Goal: Information Seeking & Learning: Learn about a topic

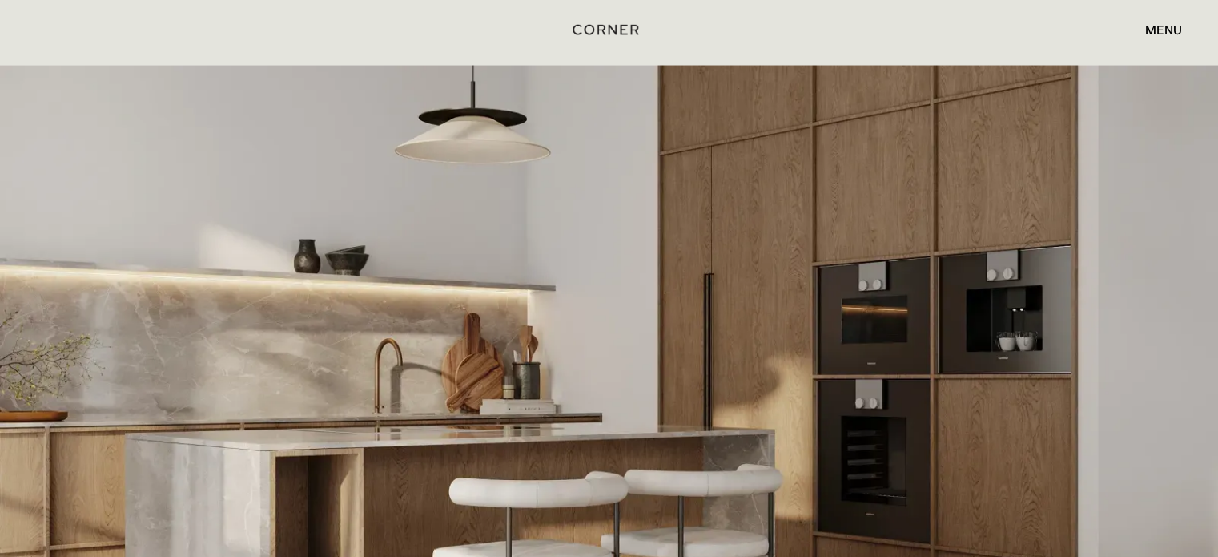
scroll to position [3109, 0]
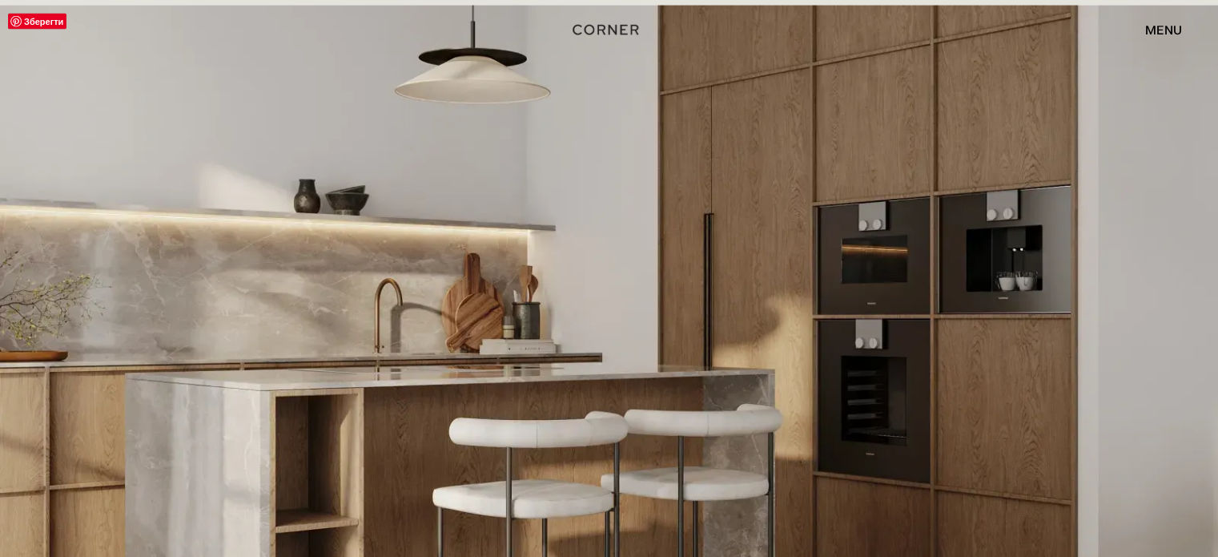
drag, startPoint x: 243, startPoint y: 17, endPoint x: 181, endPoint y: 125, distance: 124.8
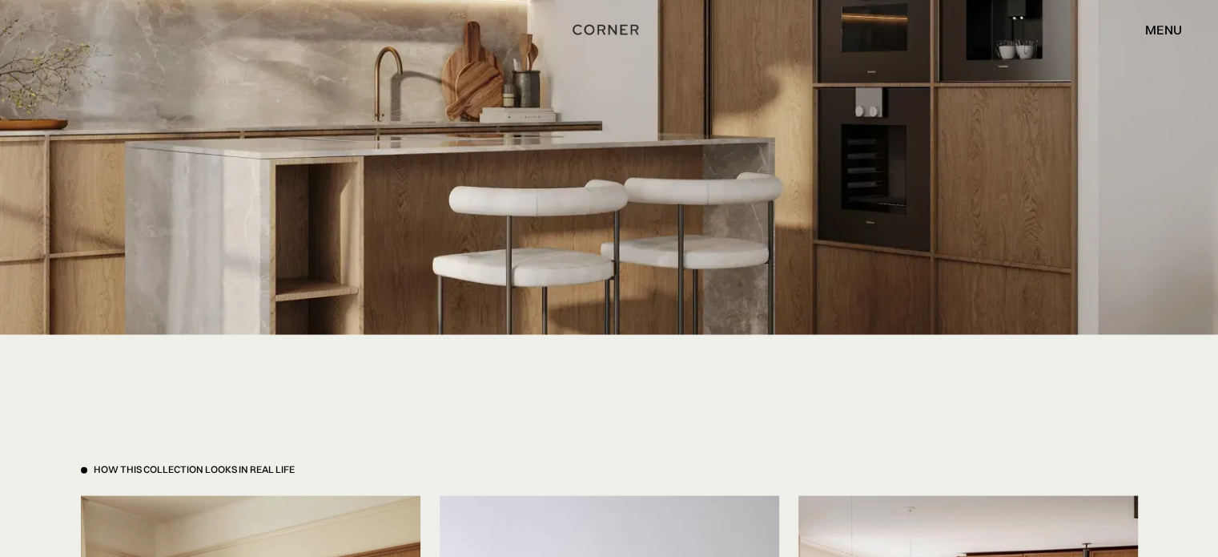
scroll to position [3430, 0]
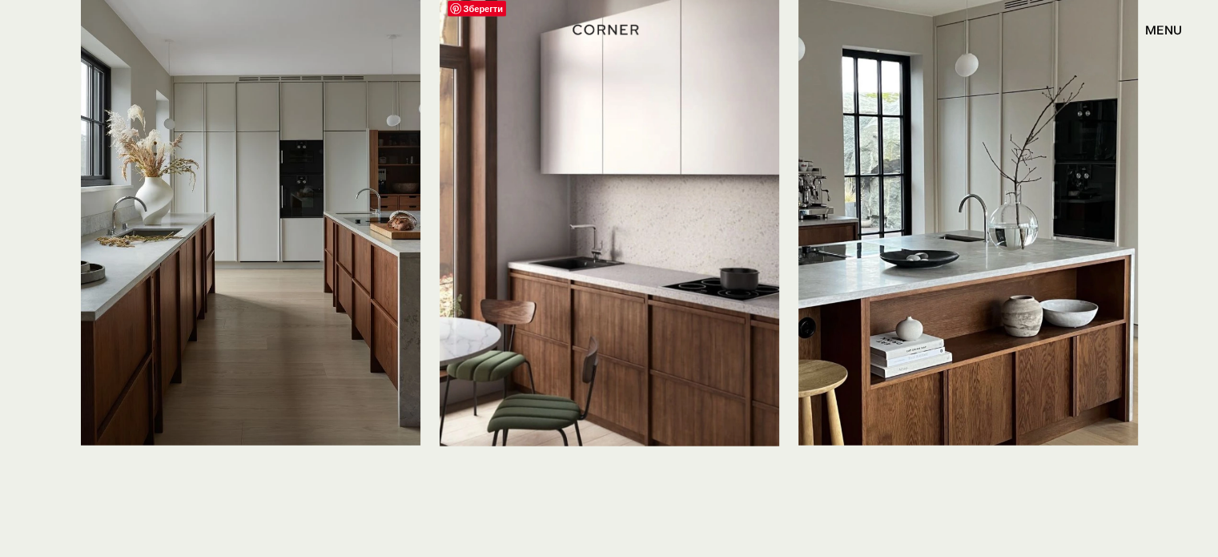
scroll to position [4057, 0]
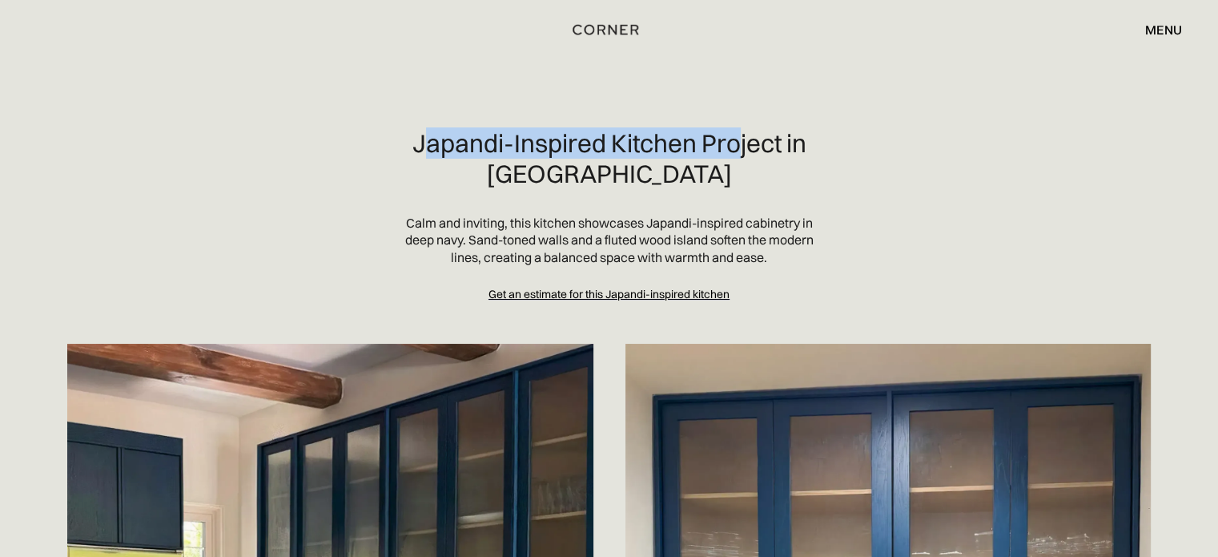
drag, startPoint x: 421, startPoint y: 129, endPoint x: 737, endPoint y: 150, distance: 317.0
click at [738, 150] on h2 "Japandi-Inspired Kitchen Project in Pacific Palisades" at bounding box center [609, 158] width 410 height 61
click at [735, 151] on h2 "Japandi-Inspired Kitchen Project in Pacific Palisades" at bounding box center [609, 158] width 410 height 61
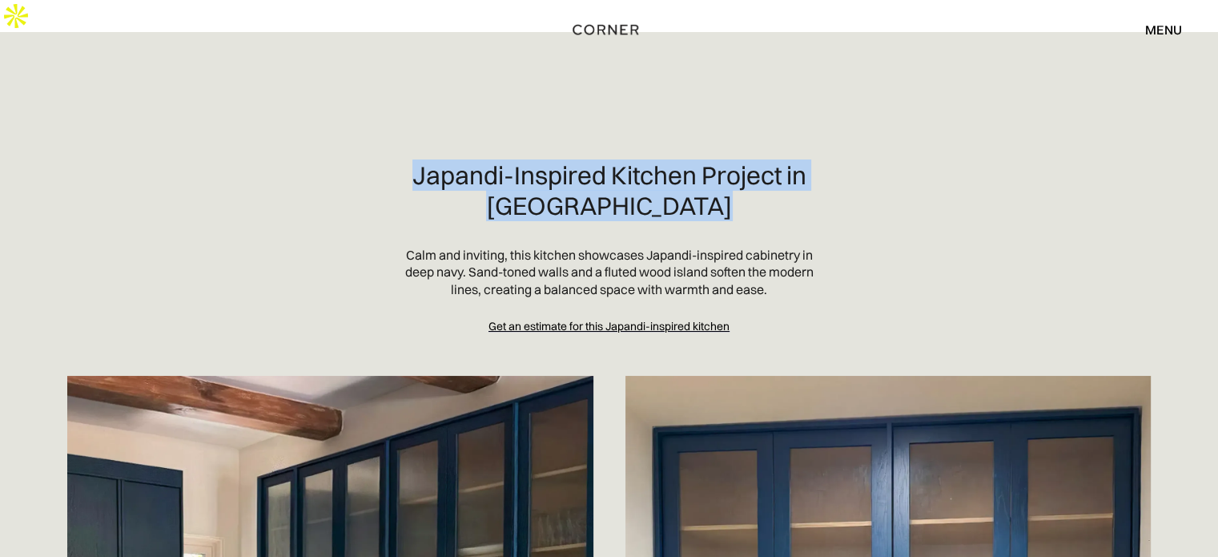
drag, startPoint x: 714, startPoint y: 176, endPoint x: 384, endPoint y: 158, distance: 330.4
click at [384, 160] on section "Japandi-Inspired Kitchen Project in Pacific Palisades Calm and inviting, this k…" at bounding box center [608, 247] width 1115 height 174
click at [546, 172] on h2 "Japandi-Inspired Kitchen Project in Pacific Palisades" at bounding box center [609, 190] width 410 height 61
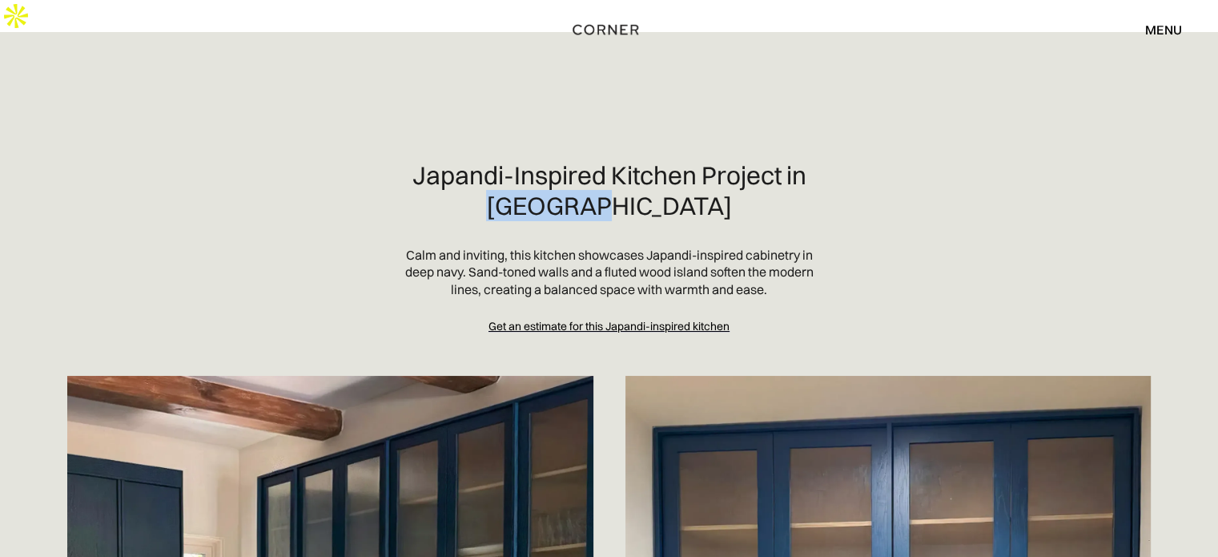
click at [546, 172] on h2 "Japandi-Inspired Kitchen Project in Pacific Palisades" at bounding box center [609, 190] width 410 height 61
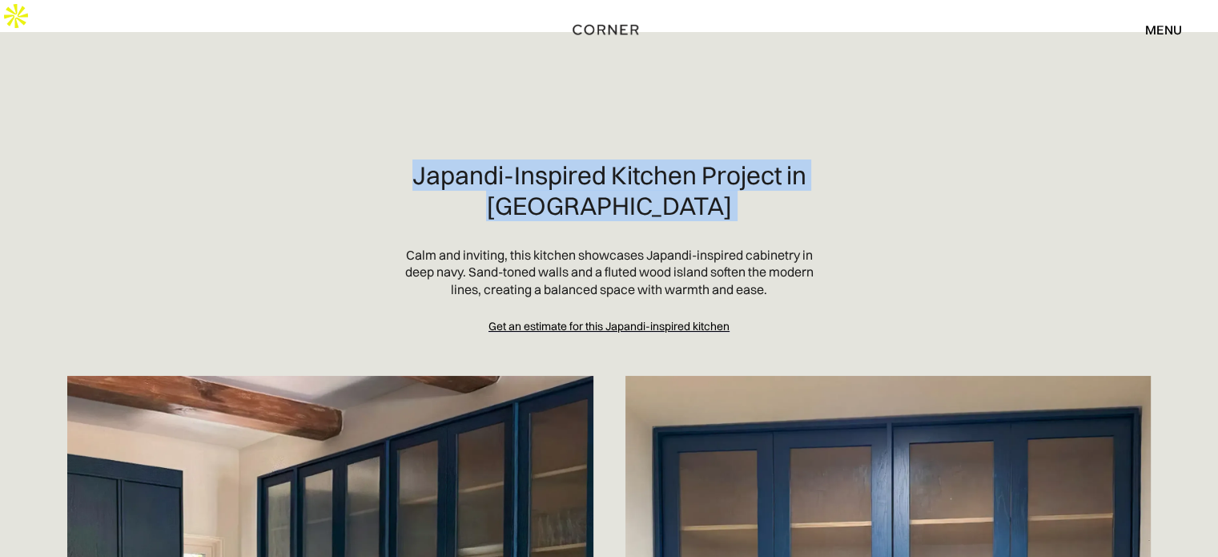
click at [546, 172] on h2 "Japandi-Inspired Kitchen Project in Pacific Palisades" at bounding box center [609, 190] width 410 height 61
click at [518, 169] on h2 "Japandi-Inspired Kitchen Project in Pacific Palisades" at bounding box center [609, 190] width 410 height 61
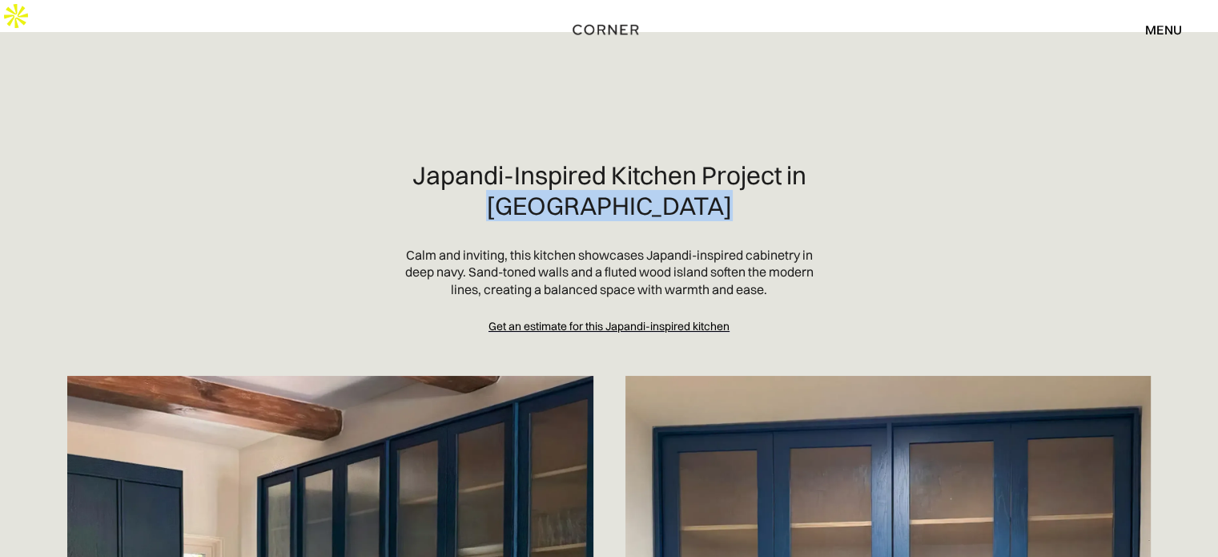
drag, startPoint x: 508, startPoint y: 169, endPoint x: 747, endPoint y: 178, distance: 239.6
click at [747, 178] on h2 "Japandi-Inspired Kitchen Project in Pacific Palisades" at bounding box center [609, 190] width 410 height 61
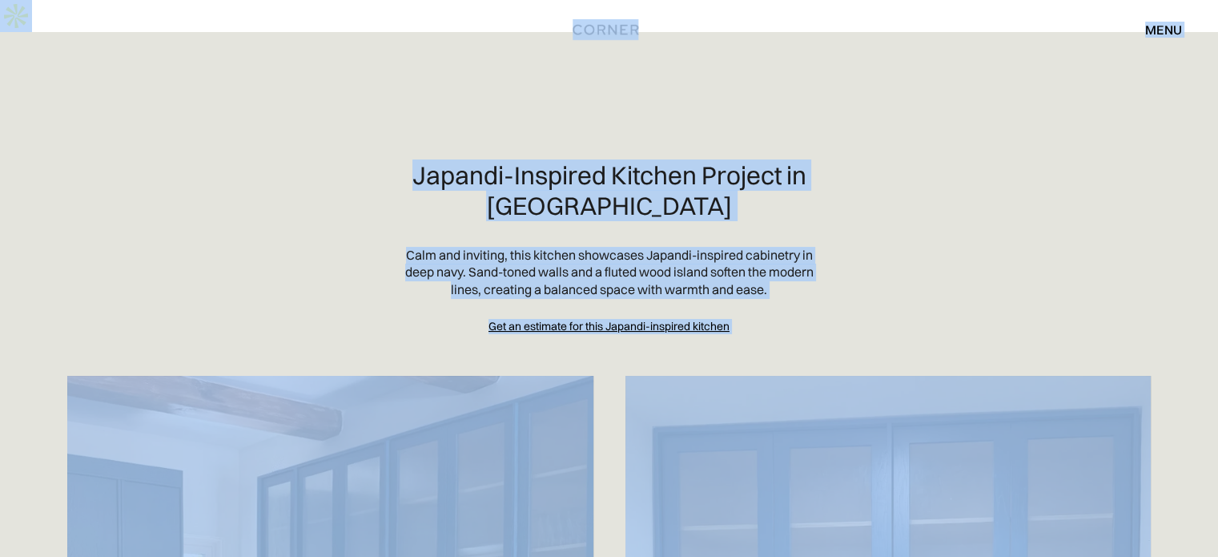
click at [673, 163] on h2 "Japandi-Inspired Kitchen Project in Pacific Palisades" at bounding box center [609, 190] width 410 height 61
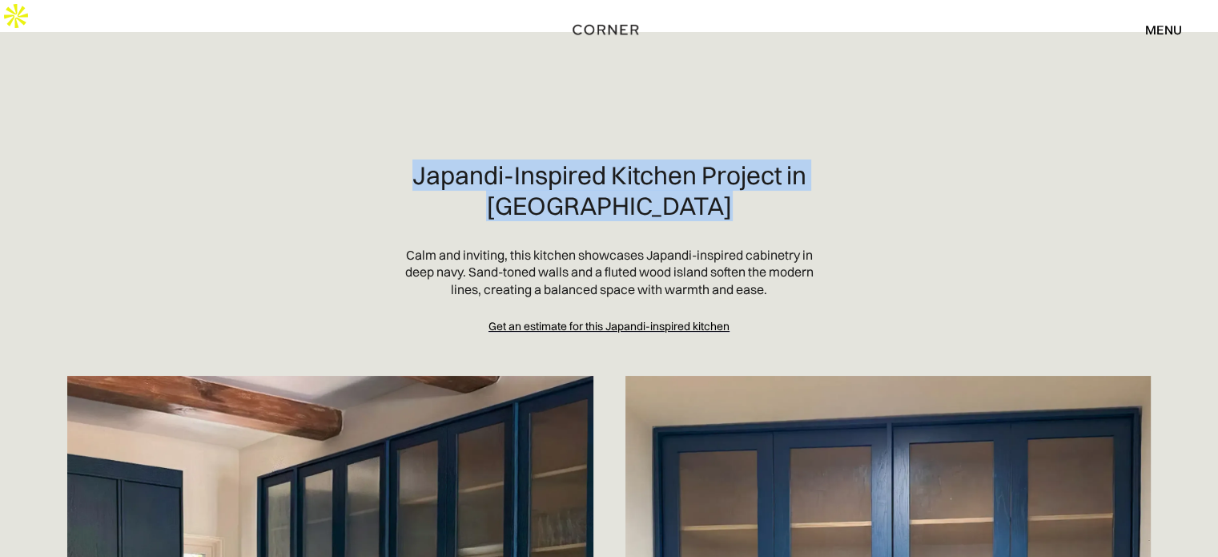
drag, startPoint x: 719, startPoint y: 171, endPoint x: 352, endPoint y: 124, distance: 369.7
copy div "Japandi-Inspired Kitchen Project in Pacific Palisades"
click at [612, 193] on div "Japandi-Inspired Kitchen Project in Pacific Palisades" at bounding box center [609, 203] width 410 height 86
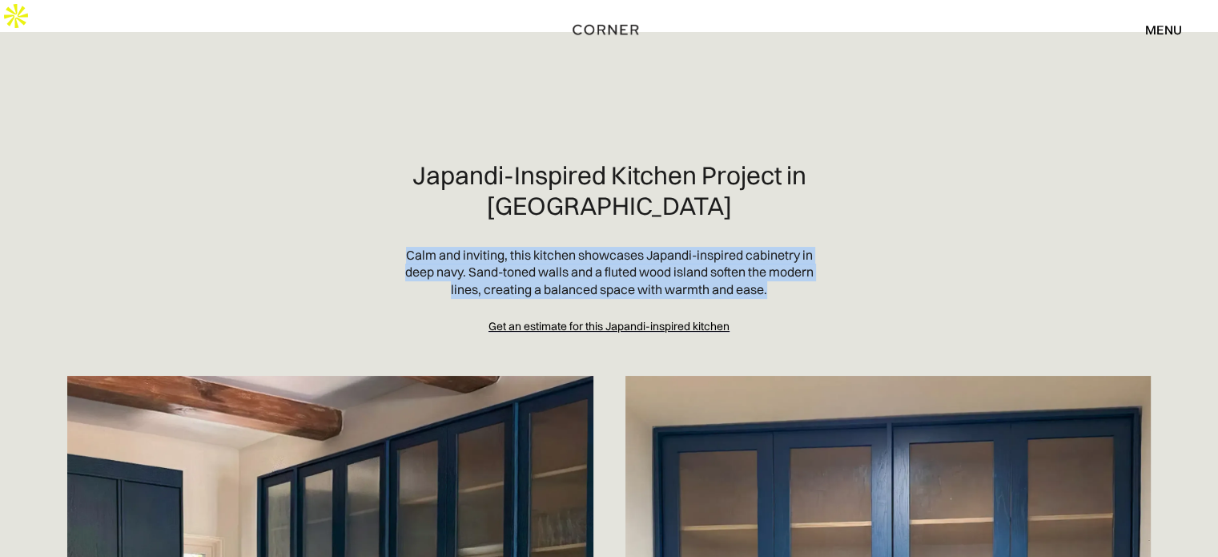
drag, startPoint x: 559, startPoint y: 249, endPoint x: 822, endPoint y: 263, distance: 263.8
click at [822, 263] on section "Japandi-Inspired Kitchen Project in Pacific Palisades Calm and inviting, this k…" at bounding box center [608, 247] width 1115 height 174
click at [472, 247] on p "Calm and inviting, this kitchen showcases Japandi-inspired cabinetry in deep na…" at bounding box center [609, 273] width 410 height 52
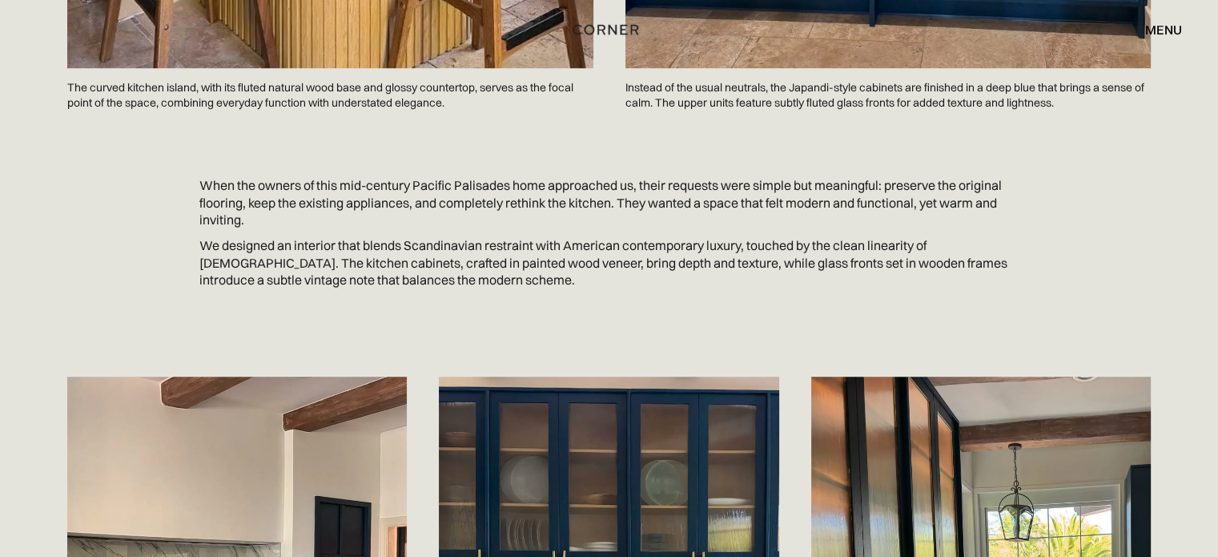
scroll to position [1067, 0]
click at [546, 176] on p "When the owners of this mid-century Pacific Palisades home approached us, their…" at bounding box center [609, 202] width 820 height 52
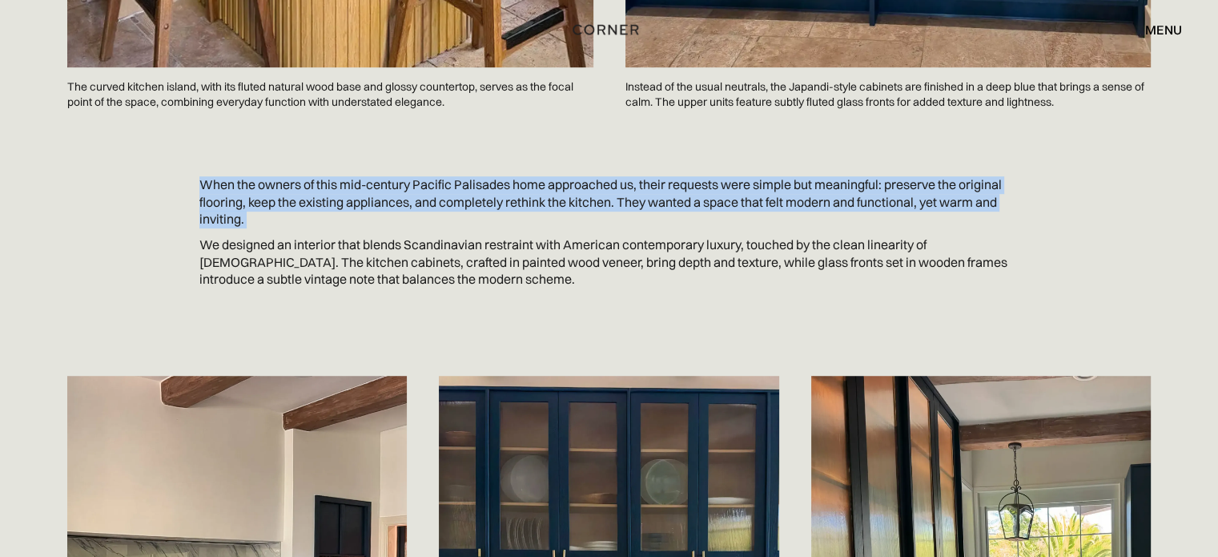
click at [546, 176] on p "When the owners of this mid-century Pacific Palisades home approached us, their…" at bounding box center [609, 202] width 820 height 52
copy p "When the owners of this mid-century Pacific Palisades home approached us, their…"
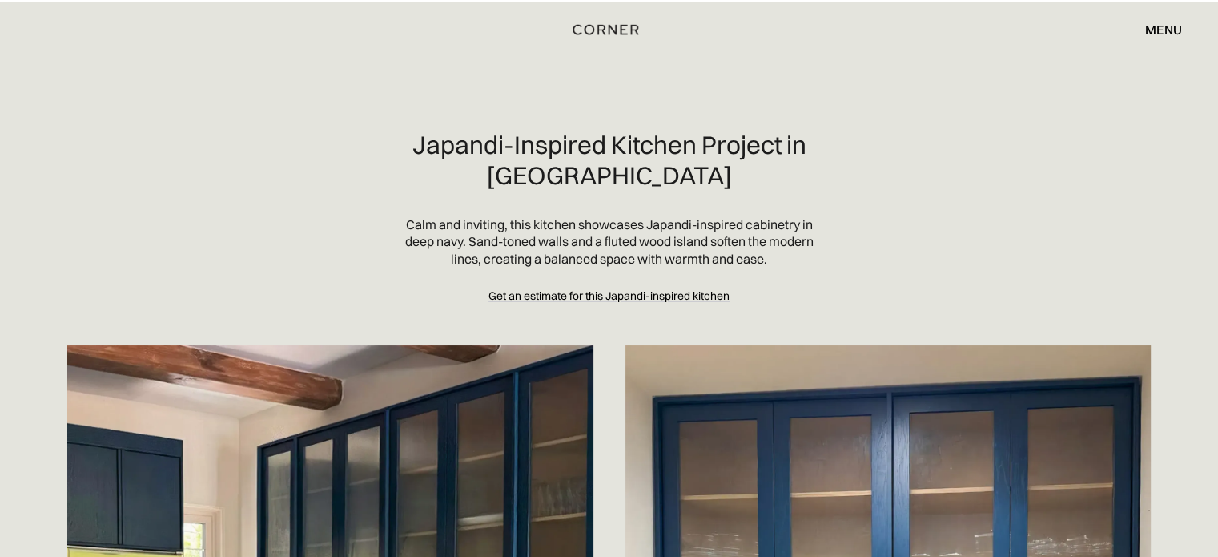
scroll to position [0, 0]
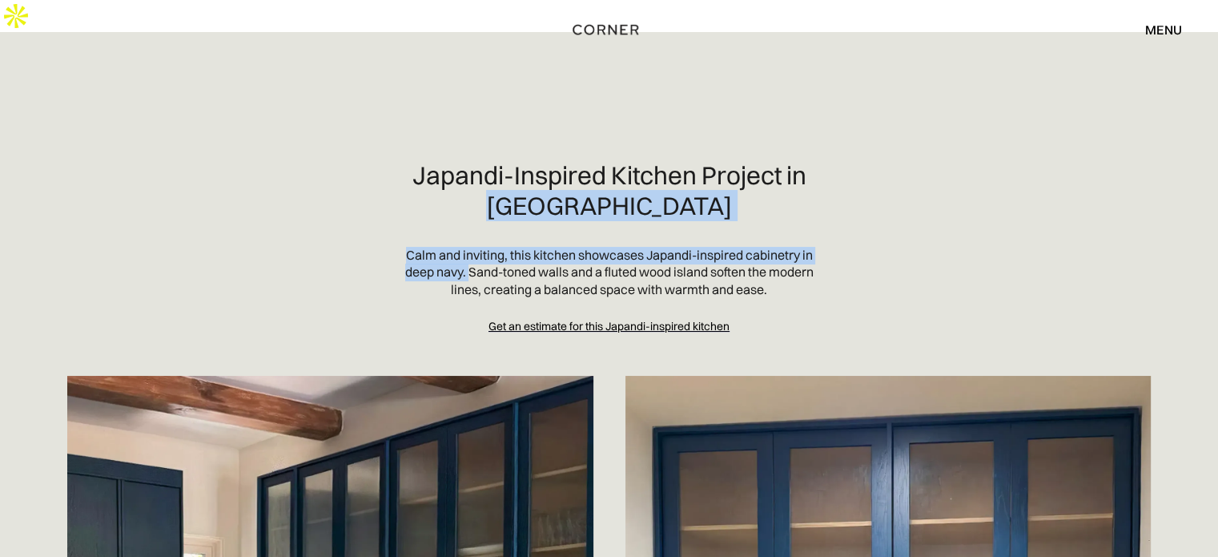
drag, startPoint x: 388, startPoint y: 211, endPoint x: 492, endPoint y: 235, distance: 106.8
click at [492, 235] on section "Japandi-Inspired Kitchen Project in Pacific Palisades Calm and inviting, this k…" at bounding box center [608, 247] width 1115 height 174
copy div "Pacific Palisades Calm and inviting, this kitchen showcases Japandi-inspired ca…"
click at [509, 211] on div "Japandi-Inspired Kitchen Project in Pacific Palisades" at bounding box center [609, 203] width 410 height 86
drag, startPoint x: 490, startPoint y: 243, endPoint x: 396, endPoint y: 219, distance: 97.5
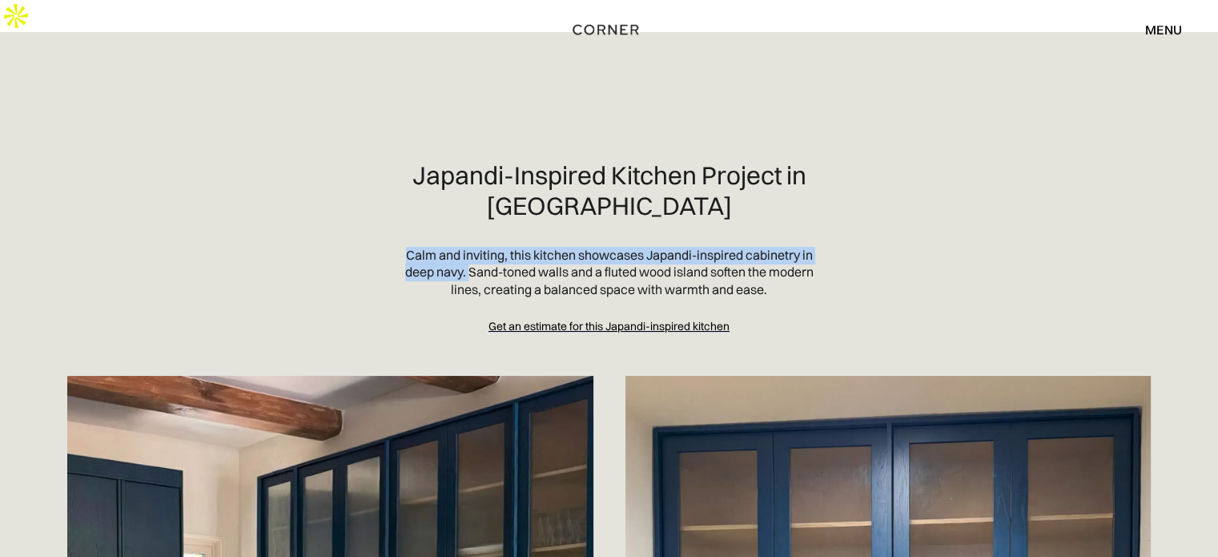
click at [396, 219] on section "Japandi-Inspired Kitchen Project in Pacific Palisades Calm and inviting, this k…" at bounding box center [608, 247] width 1115 height 174
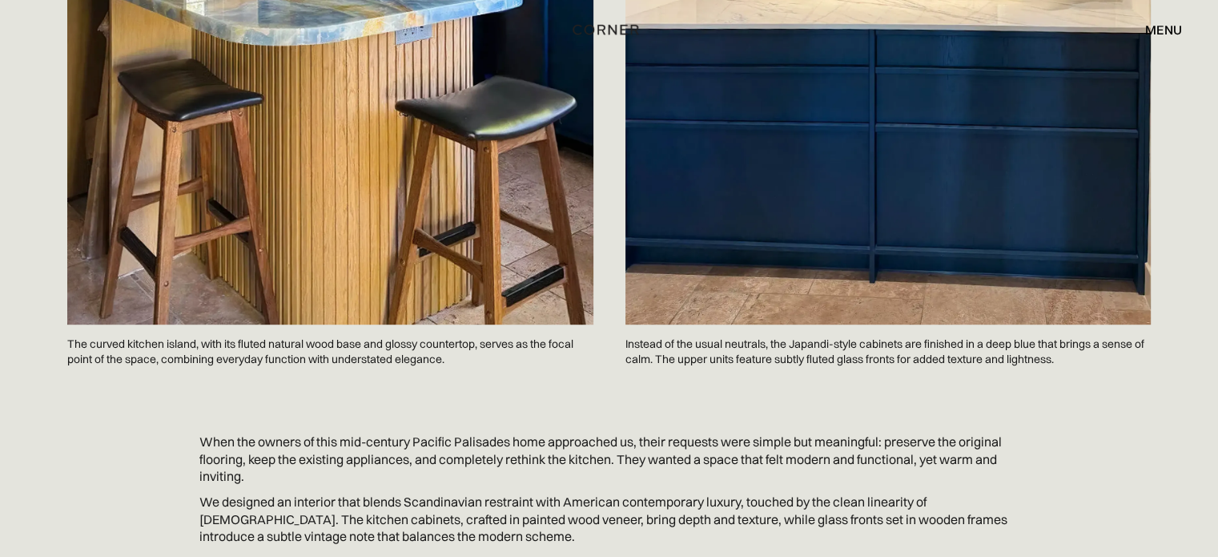
scroll to position [854, 0]
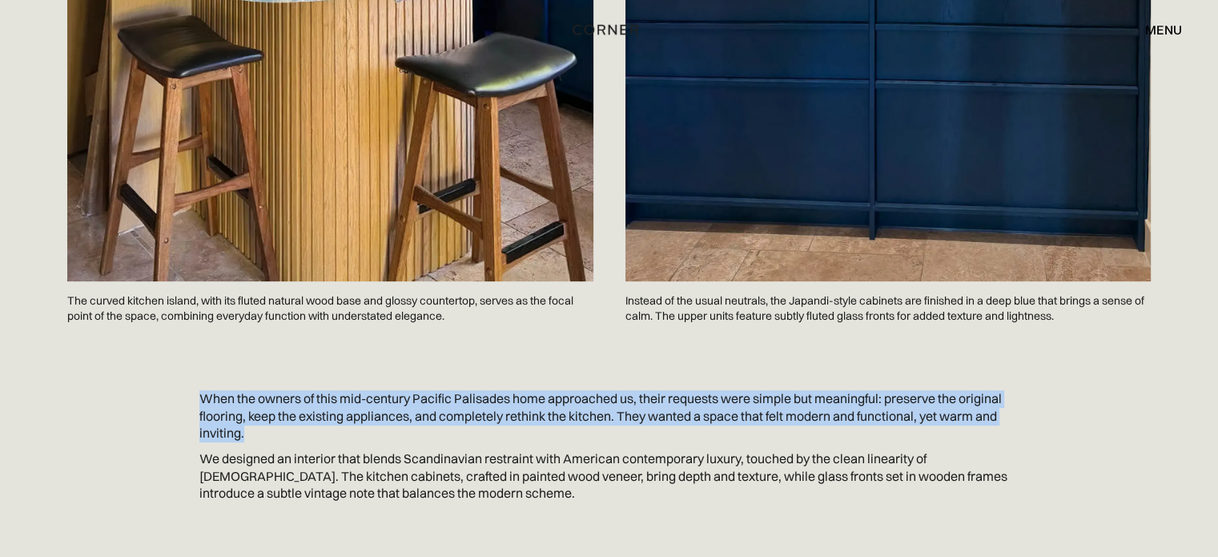
drag, startPoint x: 255, startPoint y: 403, endPoint x: 131, endPoint y: 342, distance: 139.0
click at [131, 352] on section "When the owners of this mid-century Pacific Palisades home approached us, their…" at bounding box center [608, 463] width 1115 height 222
click at [376, 403] on p "When the owners of this mid-century Pacific Palisades home approached us, their…" at bounding box center [609, 416] width 820 height 52
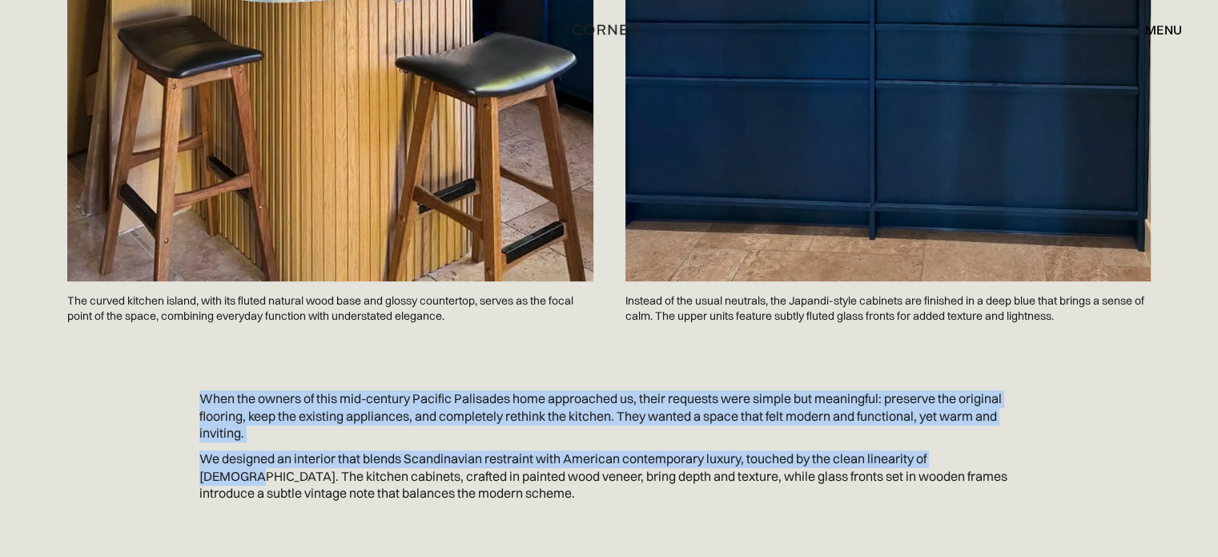
drag, startPoint x: 983, startPoint y: 428, endPoint x: 195, endPoint y: 367, distance: 789.5
click at [195, 390] on div "When the owners of this mid-century Pacific Palisades home approached us, their…" at bounding box center [609, 462] width 1025 height 145
copy div "When the owners of this mid-century Pacific Palisades home approached us, their…"
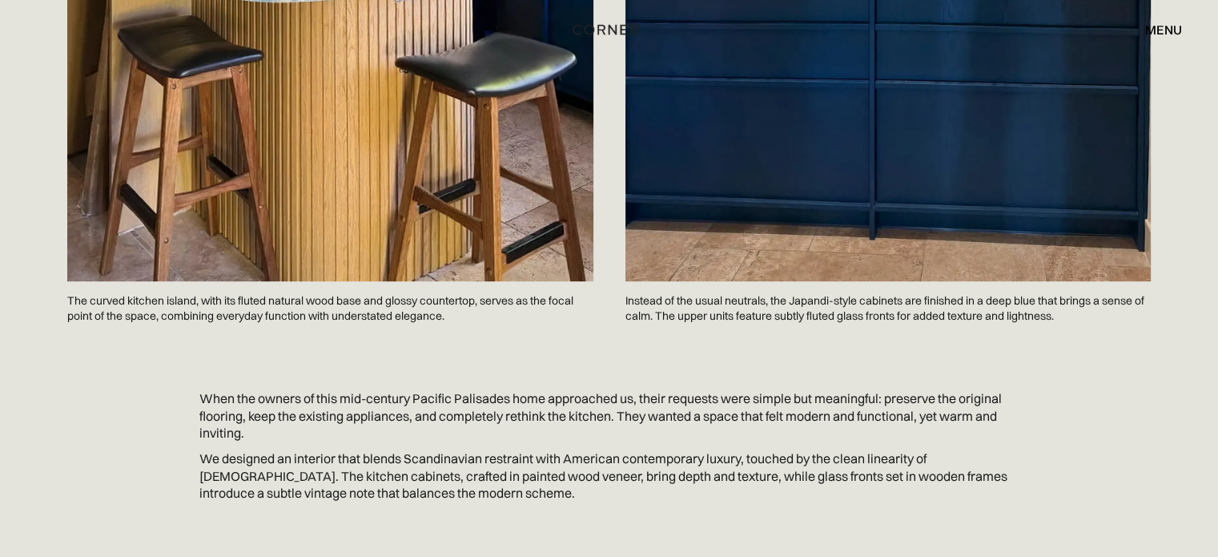
click at [465, 281] on p "The curved kitchen island, with its fluted natural wood base and glossy counter…" at bounding box center [330, 308] width 526 height 54
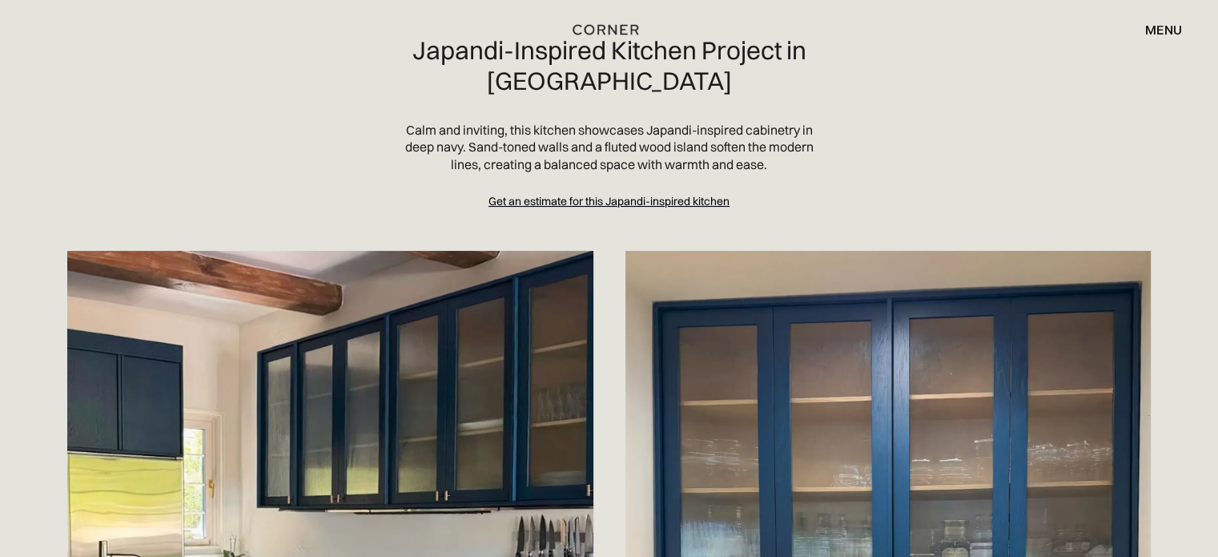
scroll to position [0, 0]
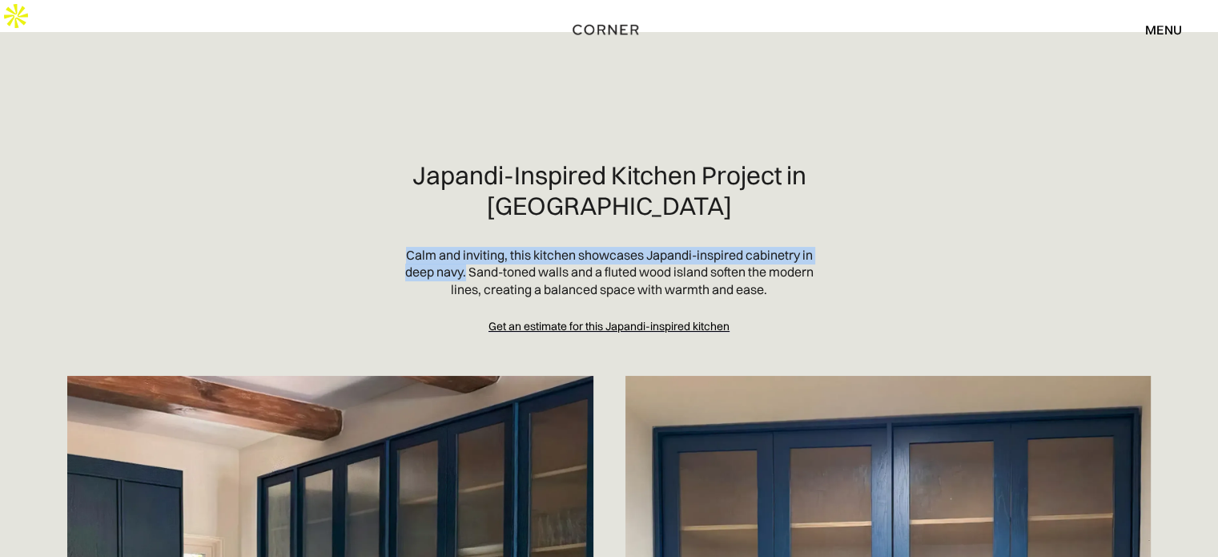
drag, startPoint x: 414, startPoint y: 216, endPoint x: 488, endPoint y: 234, distance: 75.7
click at [488, 234] on section "Japandi-Inspired Kitchen Project in Pacific Palisades Calm and inviting, this k…" at bounding box center [608, 247] width 1115 height 174
copy p "Calm and inviting, this kitchen showcases Japandi-inspired cabinetry in deep na…"
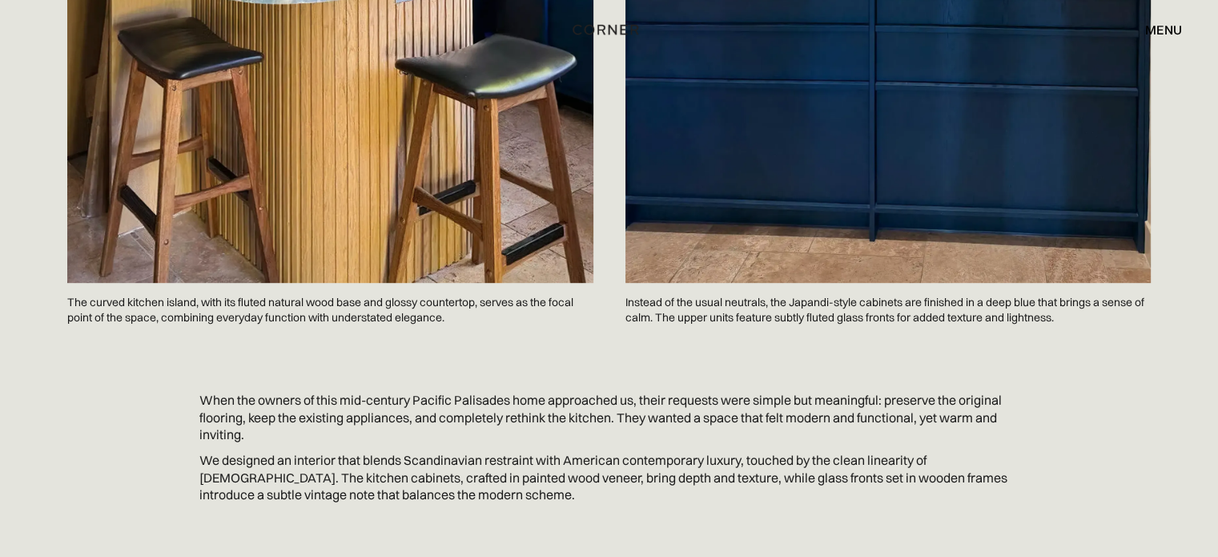
scroll to position [961, 0]
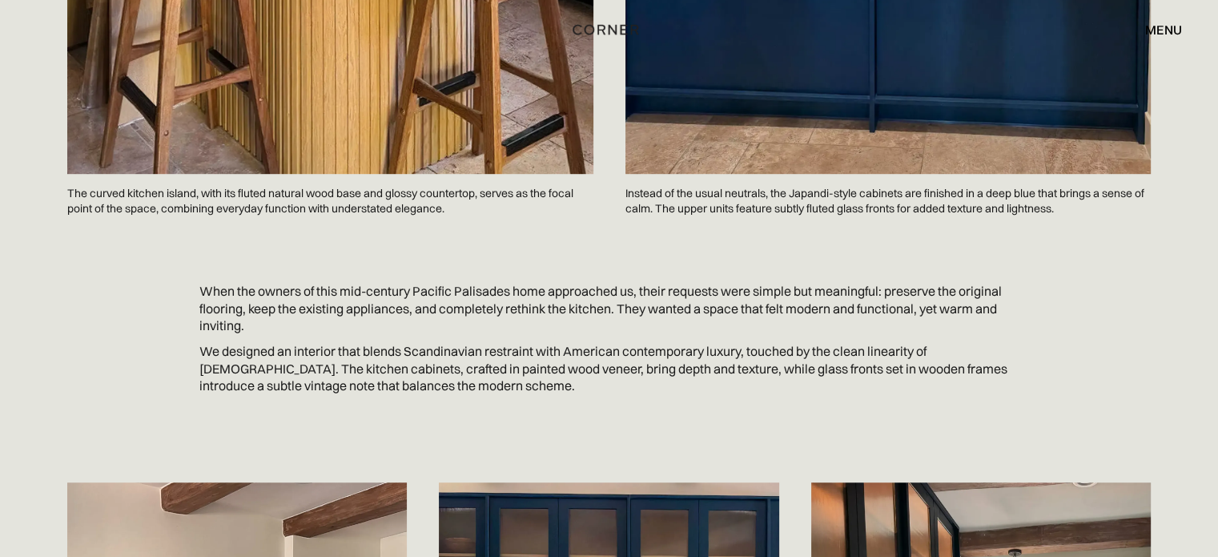
click at [246, 174] on p "The curved kitchen island, with its fluted natural wood base and glossy counter…" at bounding box center [330, 201] width 526 height 54
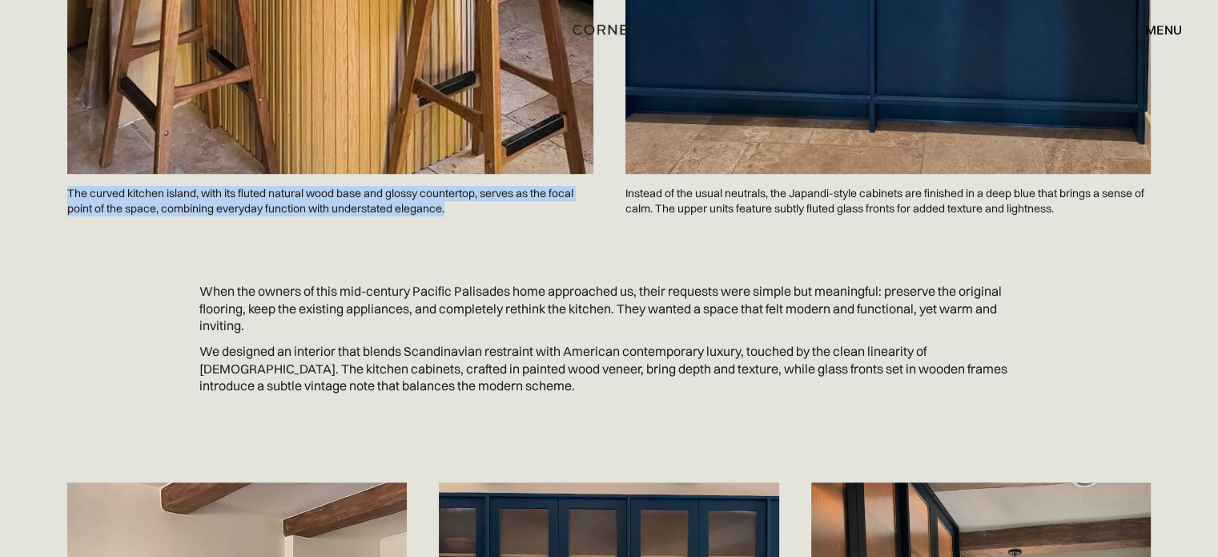
click at [246, 174] on p "The curved kitchen island, with its fluted natural wood base and glossy counter…" at bounding box center [330, 201] width 526 height 54
copy p "The curved kitchen island, with its fluted natural wood base and glossy counter…"
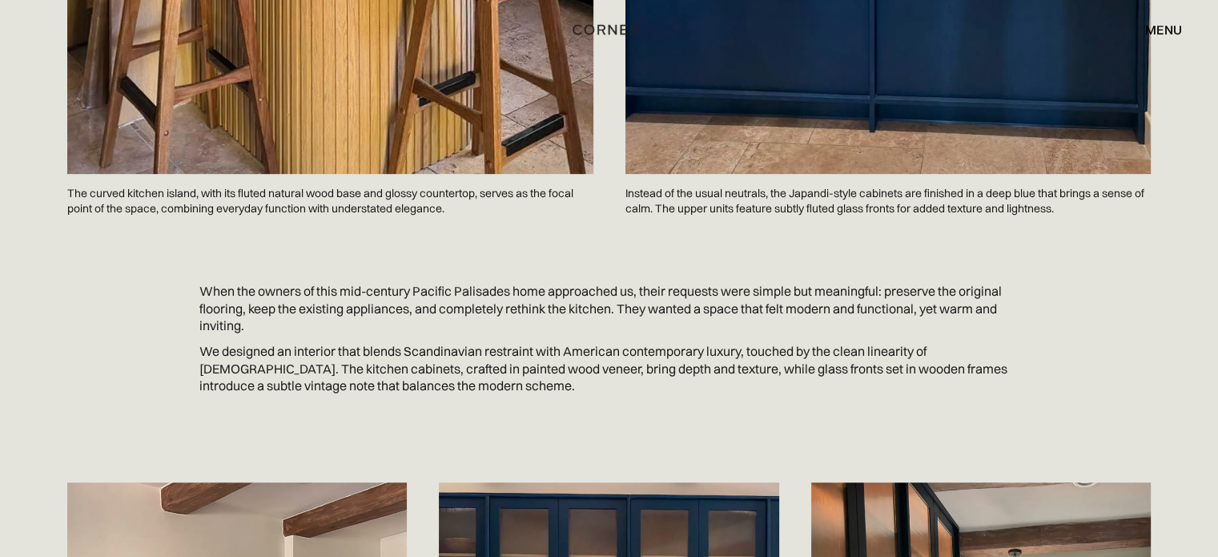
click at [739, 174] on p "Instead of the usual neutrals, the Japandi-style cabinets are finished in a dee…" at bounding box center [888, 201] width 526 height 54
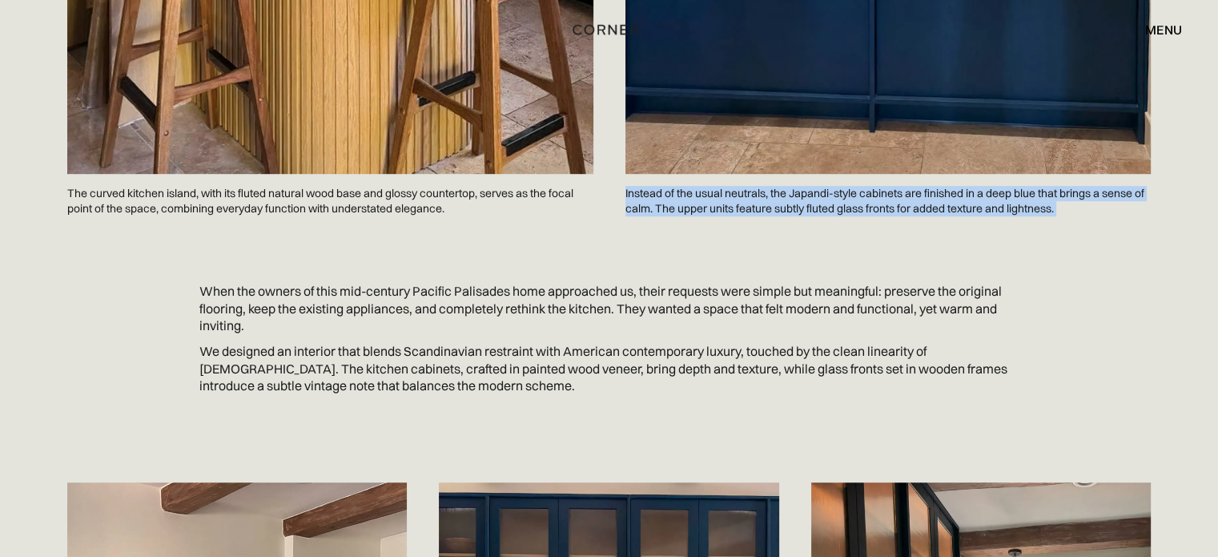
click at [739, 174] on p "Instead of the usual neutrals, the Japandi-style cabinets are finished in a dee…" at bounding box center [888, 201] width 526 height 54
copy p "Instead of the usual neutrals, the Japandi-style cabinets are finished in a dee…"
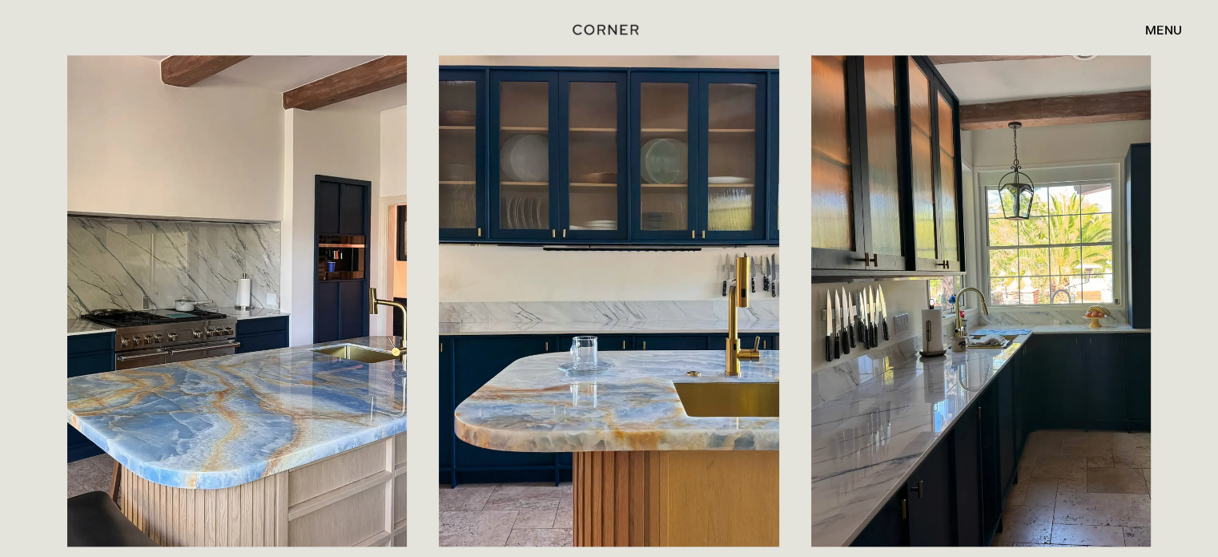
scroll to position [1602, 0]
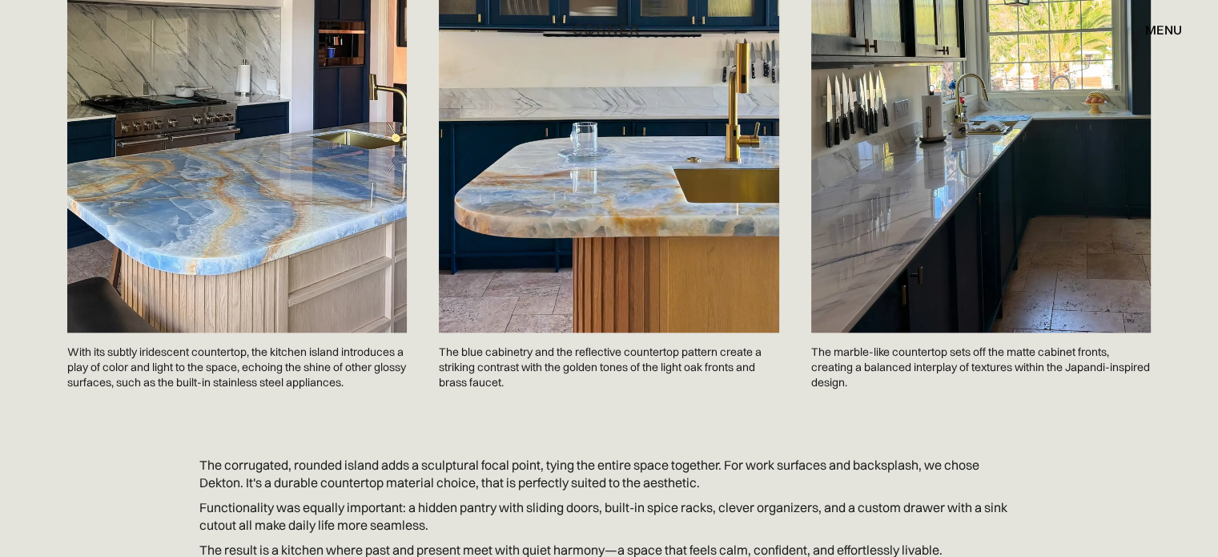
click at [191, 347] on p "With its subtly iridescent countertop, the kitchen island introduces a play of …" at bounding box center [237, 367] width 340 height 70
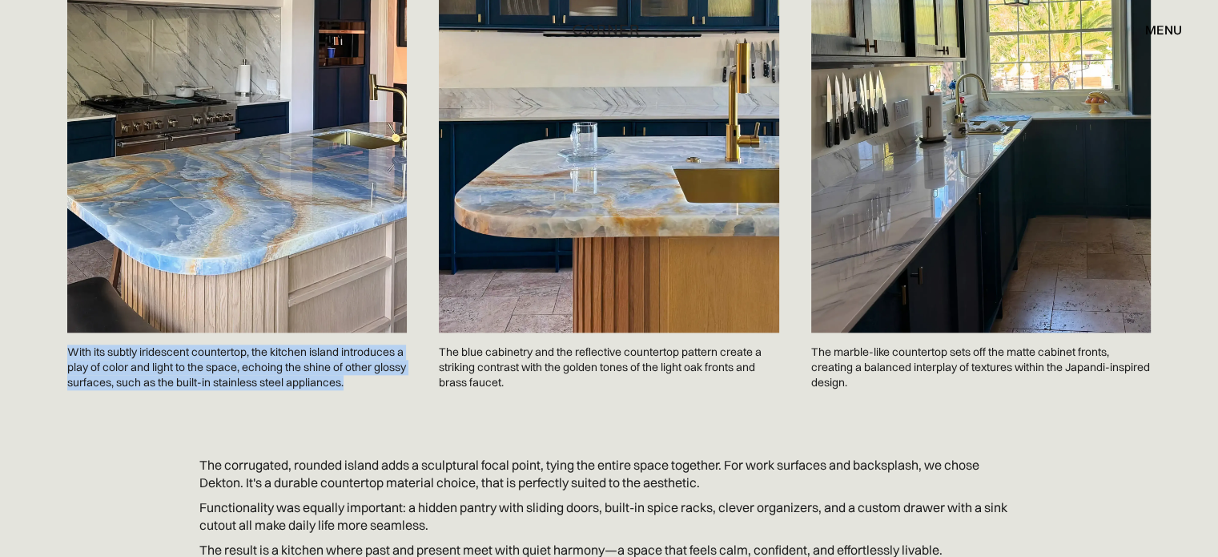
click at [191, 347] on p "With its subtly iridescent countertop, the kitchen island introduces a play of …" at bounding box center [237, 367] width 340 height 70
copy p "With its subtly iridescent countertop, the kitchen island introduces a play of …"
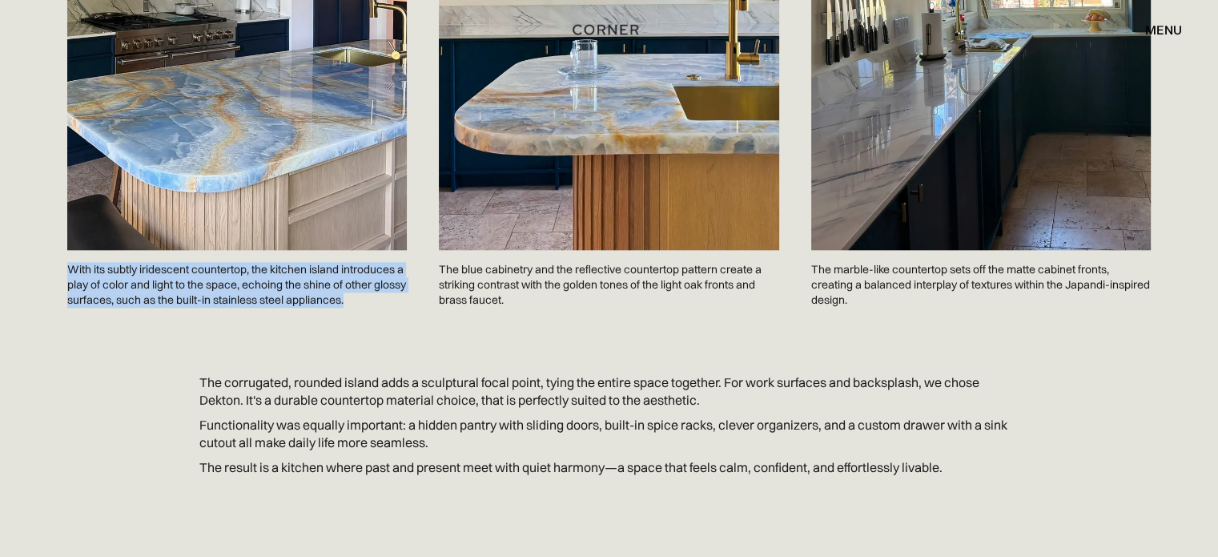
scroll to position [1708, 0]
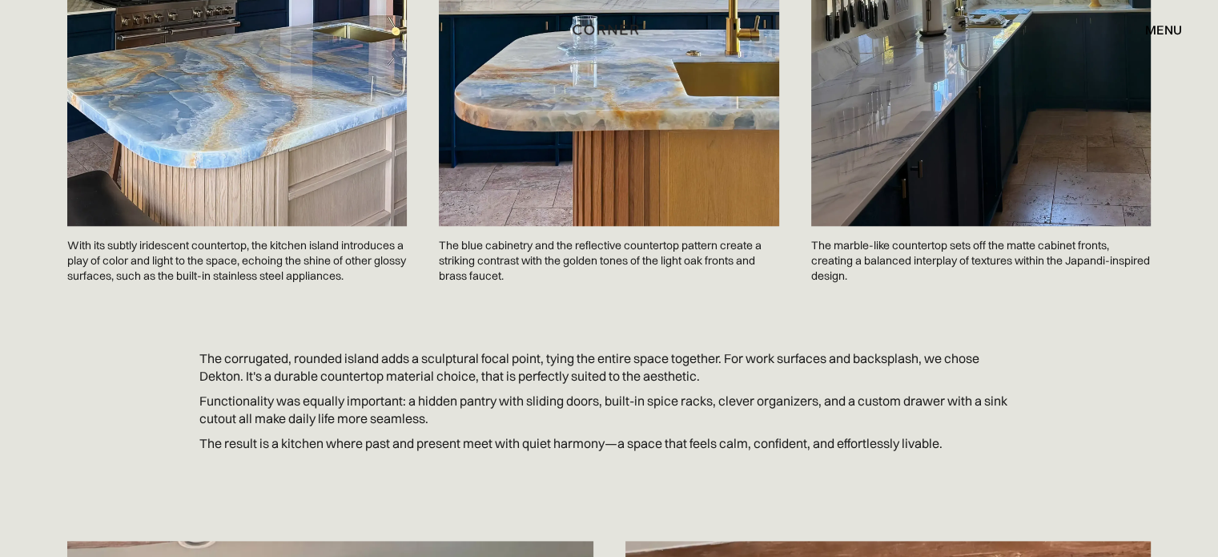
click at [491, 226] on p "The blue cabinetry and the reflective countertop pattern create a striking cont…" at bounding box center [609, 261] width 340 height 70
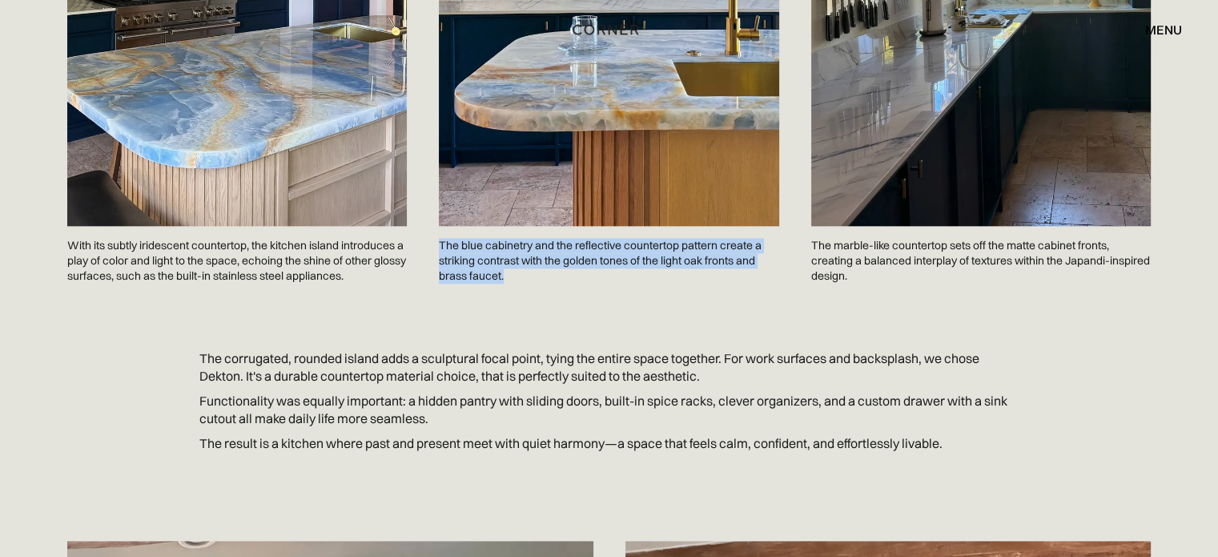
click at [491, 226] on p "The blue cabinetry and the reflective countertop pattern create a striking cont…" at bounding box center [609, 261] width 340 height 70
copy p "The blue cabinetry and the reflective countertop pattern create a striking cont…"
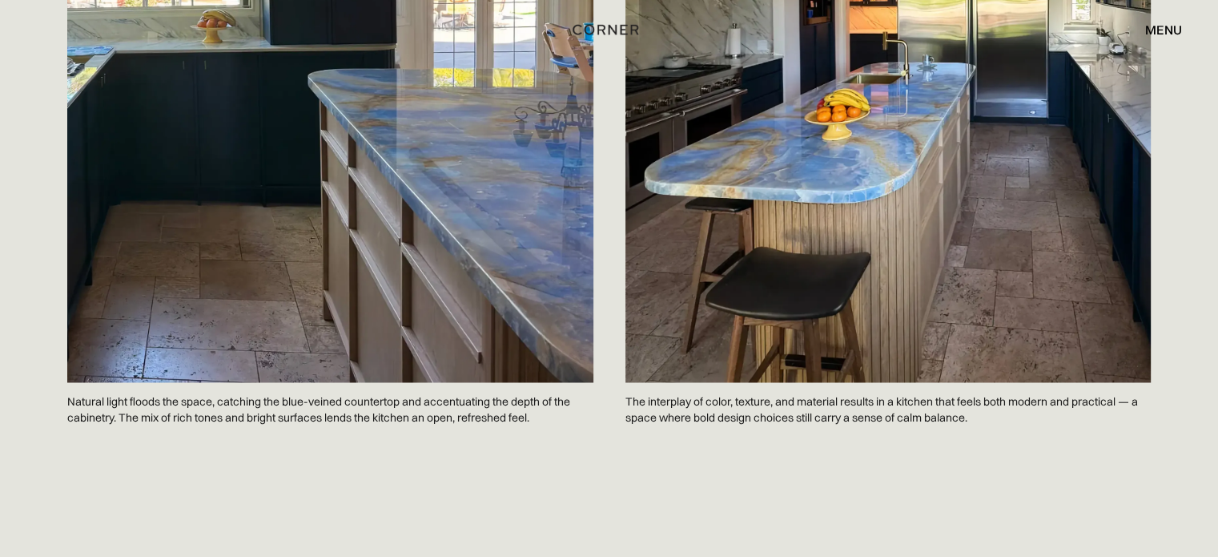
scroll to position [2669, 0]
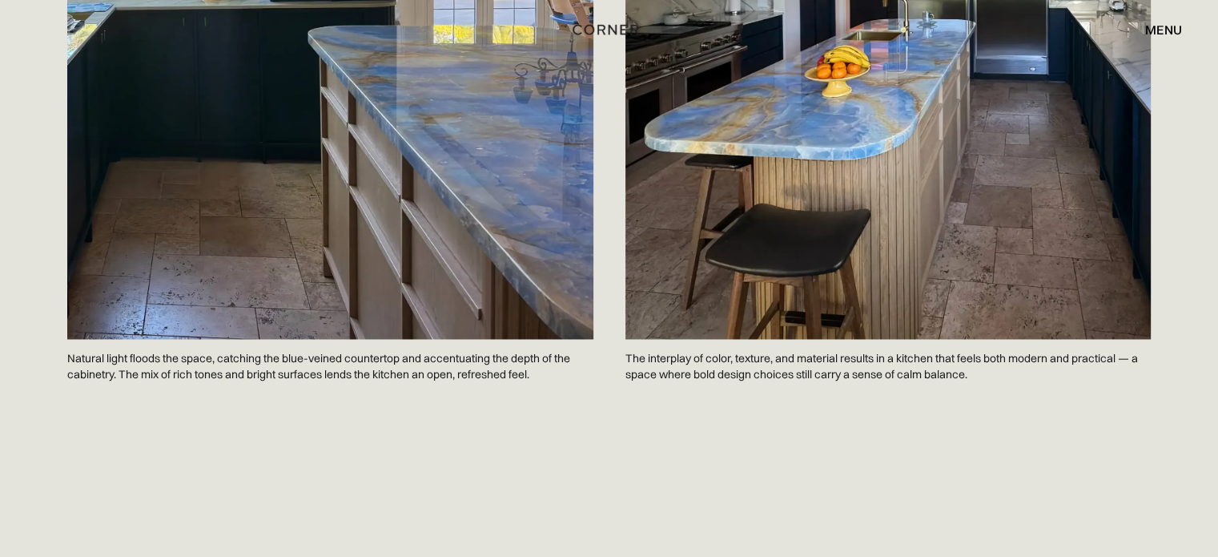
click at [695, 339] on p "The interplay of color, texture, and material results in a kitchen that feels b…" at bounding box center [888, 366] width 526 height 54
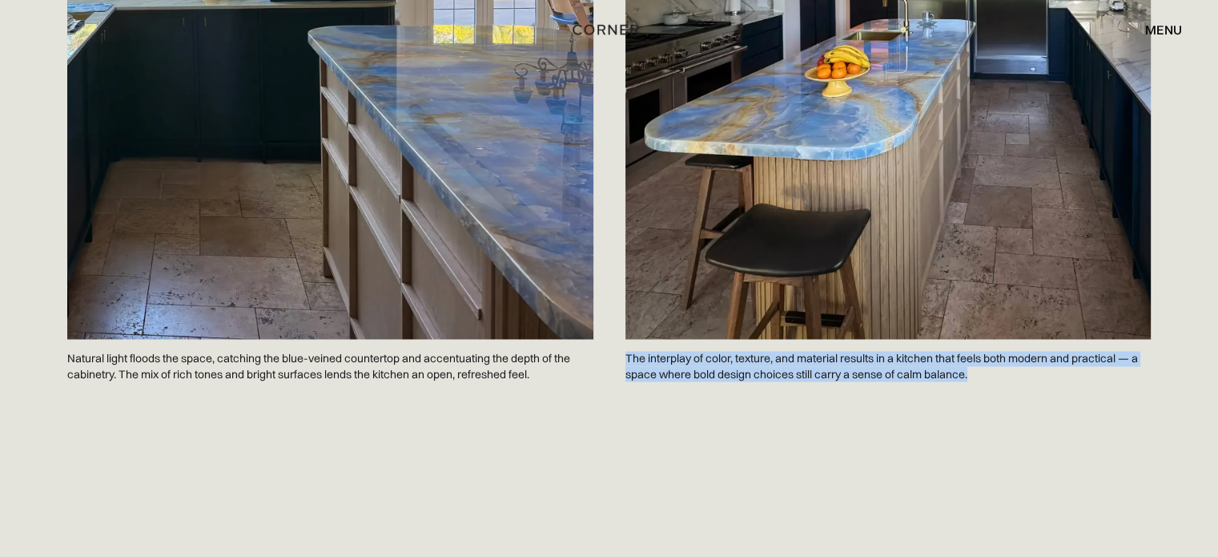
click at [695, 339] on p "The interplay of color, texture, and material results in a kitchen that feels b…" at bounding box center [888, 366] width 526 height 54
copy p "The interplay of color, texture, and material results in a kitchen that feels b…"
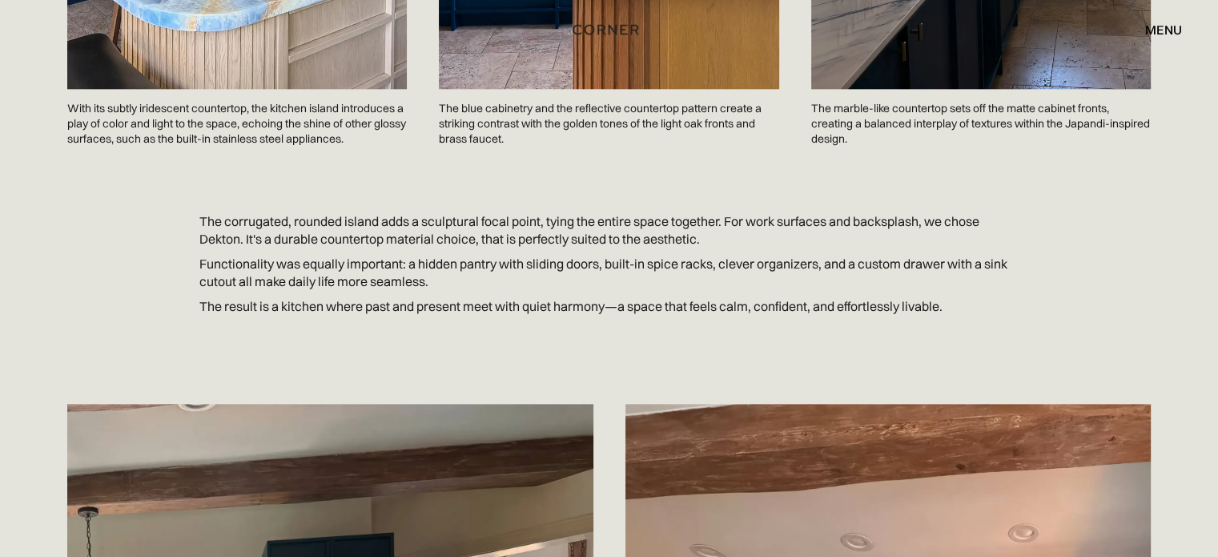
scroll to position [1708, 0]
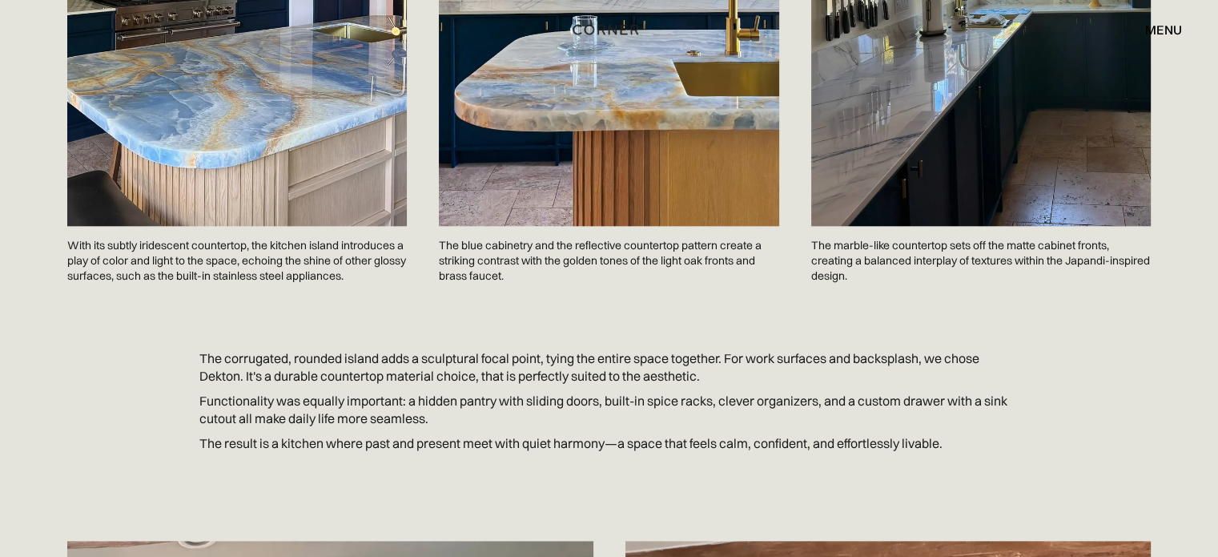
click at [891, 226] on p "The marble-like countertop sets off the matte cabinet fronts, creating a balanc…" at bounding box center [981, 261] width 340 height 70
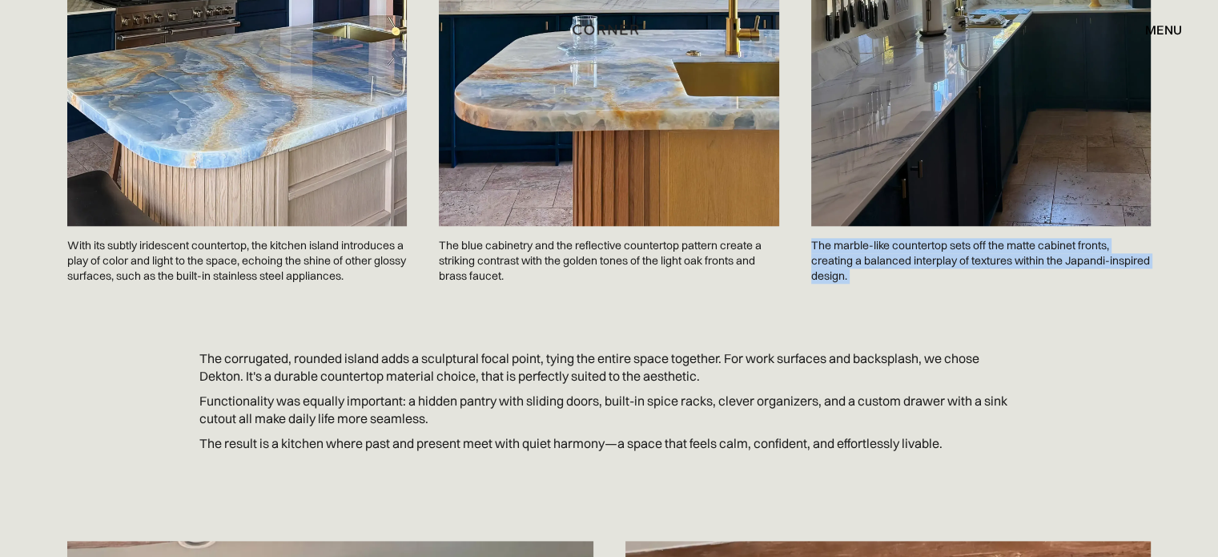
click at [892, 226] on p "The marble-like countertop sets off the matte cabinet fronts, creating a balanc…" at bounding box center [981, 261] width 340 height 70
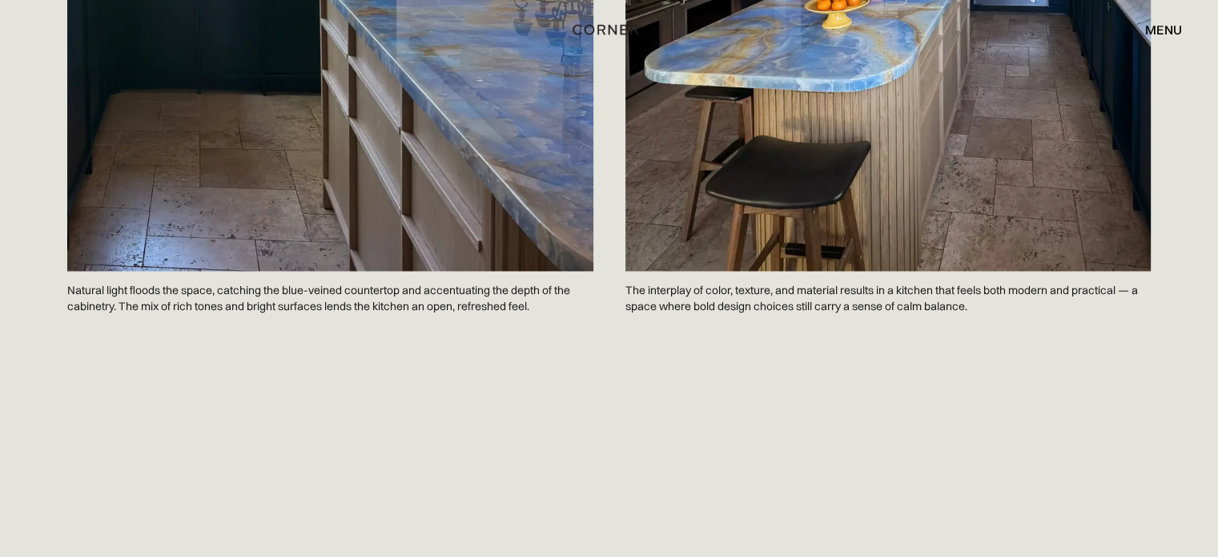
scroll to position [2775, 0]
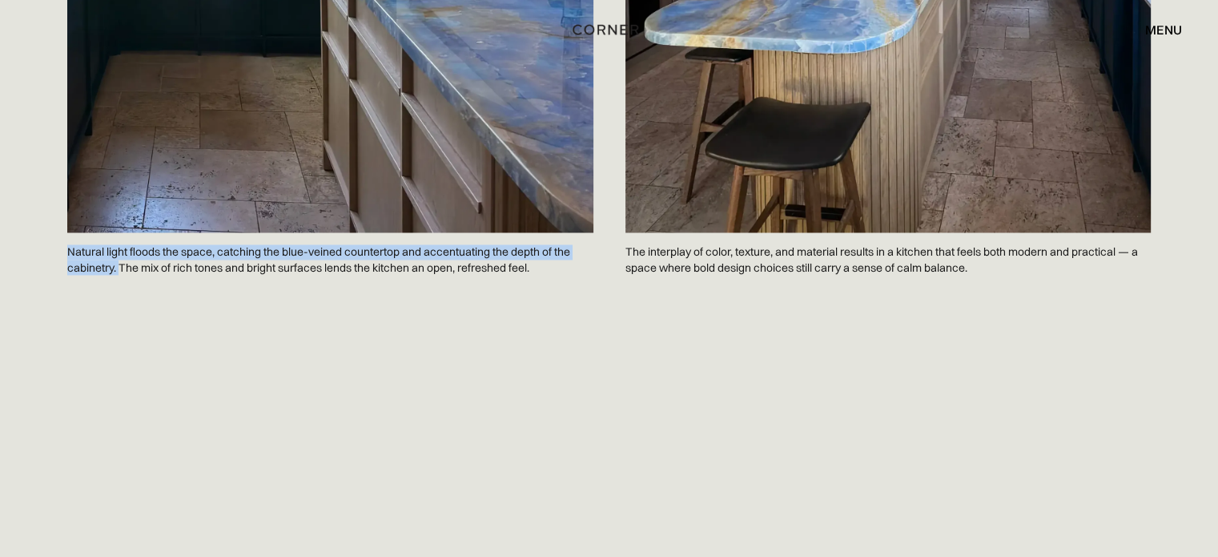
drag, startPoint x: 122, startPoint y: 235, endPoint x: 44, endPoint y: 223, distance: 78.5
